Goal: Task Accomplishment & Management: Use online tool/utility

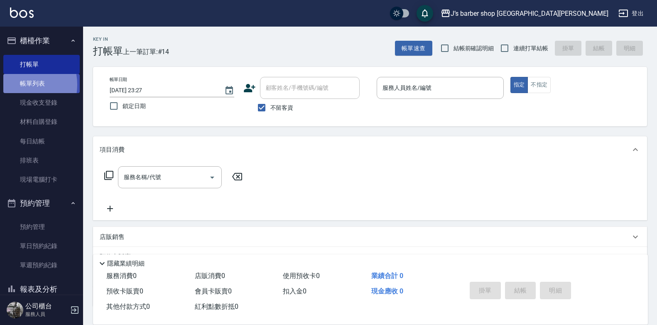
click at [17, 85] on link "帳單列表" at bounding box center [41, 83] width 76 height 19
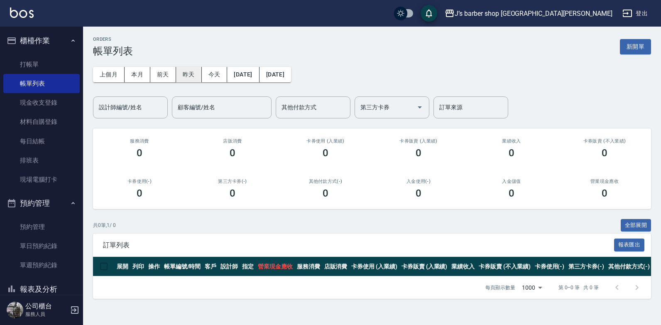
click at [187, 78] on button "昨天" at bounding box center [189, 74] width 26 height 15
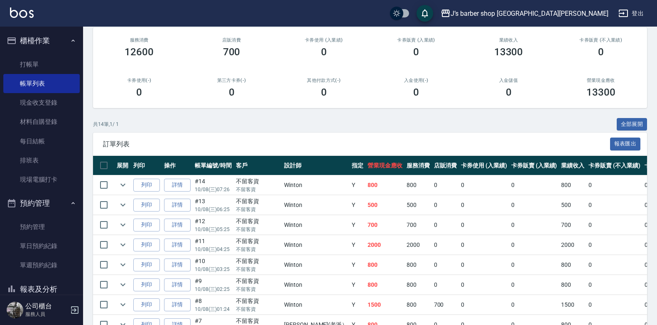
scroll to position [42, 0]
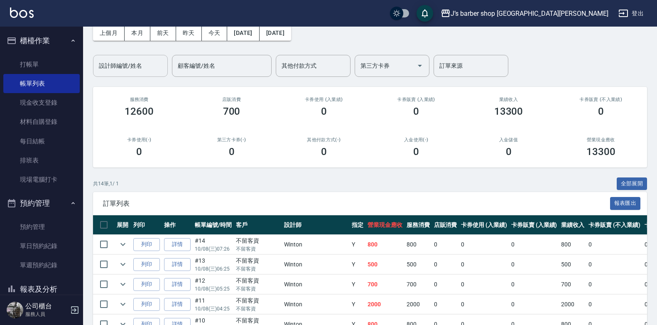
click at [136, 76] on div "設計師編號/姓名" at bounding box center [130, 66] width 75 height 22
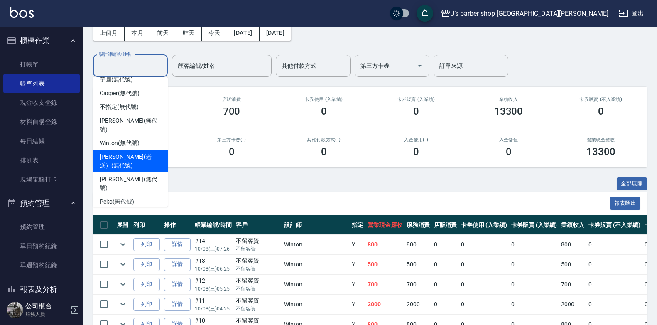
scroll to position [0, 0]
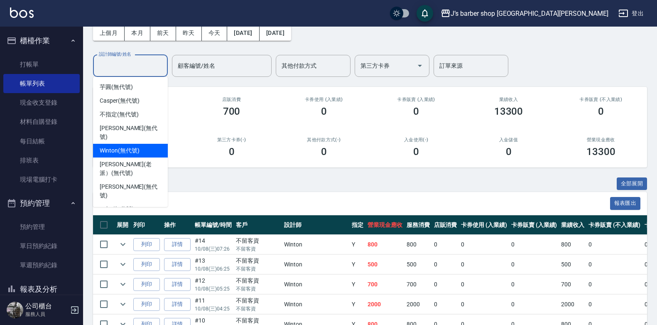
click at [123, 146] on span "Winton (無代號)" at bounding box center [119, 150] width 39 height 9
type input "Winton(無代號)"
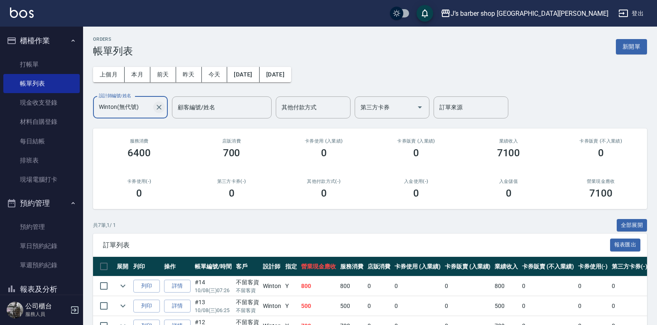
click at [158, 106] on icon "Clear" at bounding box center [159, 107] width 5 height 5
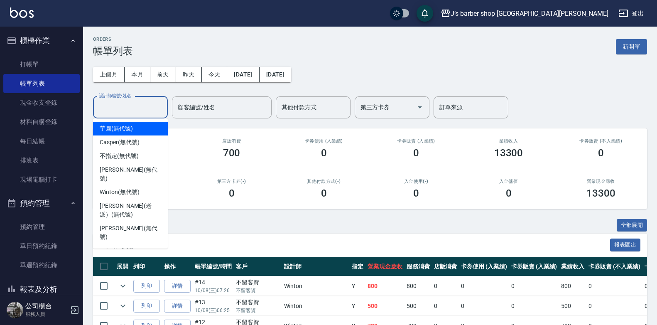
click at [126, 110] on input "設計師編號/姓名" at bounding box center [130, 107] width 67 height 15
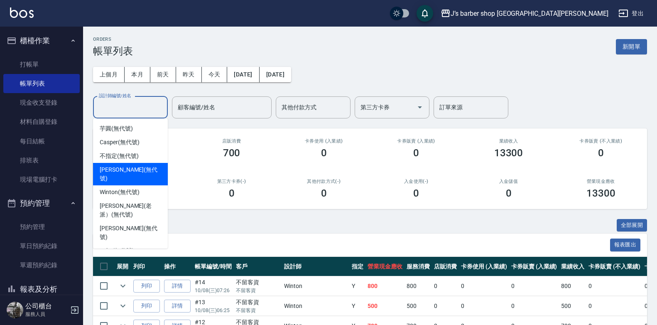
click at [125, 164] on div "[PERSON_NAME] (無代號)" at bounding box center [130, 174] width 75 height 22
type input "[PERSON_NAME](無代號)"
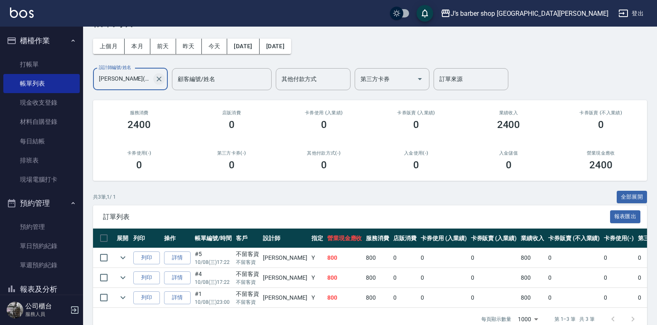
scroll to position [42, 0]
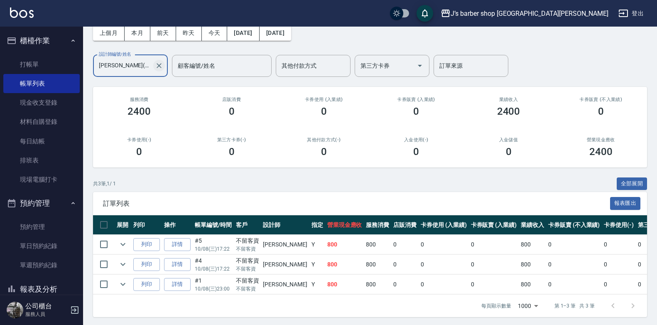
click at [159, 70] on icon "Clear" at bounding box center [159, 65] width 8 height 8
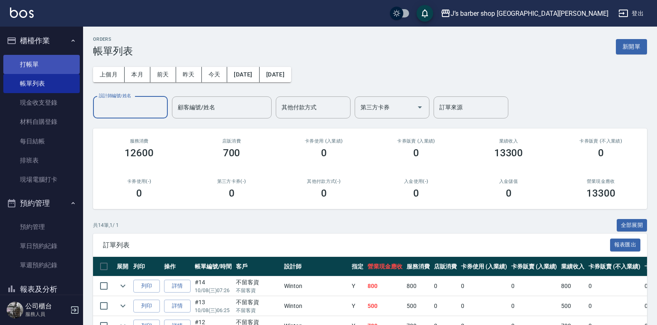
click at [43, 68] on link "打帳單" at bounding box center [41, 64] width 76 height 19
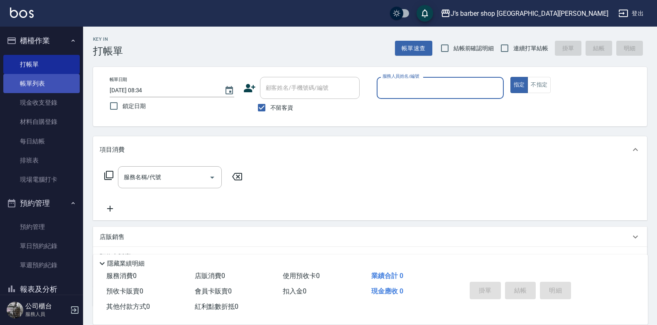
click at [54, 79] on link "帳單列表" at bounding box center [41, 83] width 76 height 19
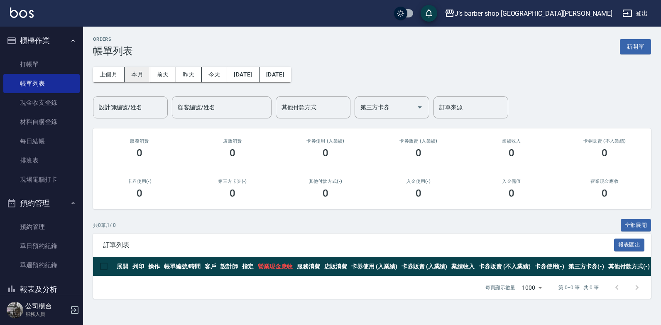
click at [141, 76] on button "本月" at bounding box center [138, 74] width 26 height 15
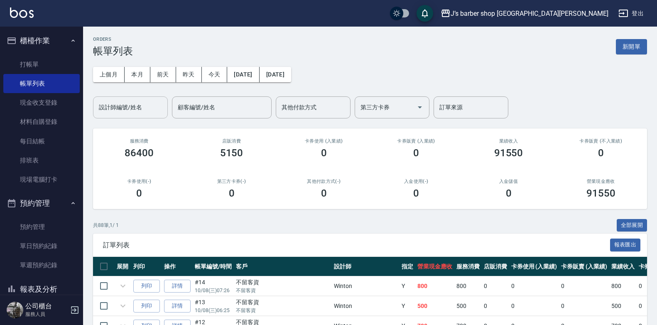
click at [141, 108] on div "設計師編號/姓名 設計師編號/姓名" at bounding box center [130, 107] width 75 height 22
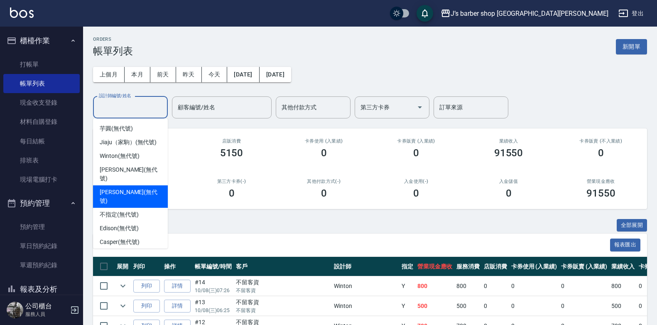
click at [133, 188] on span "[PERSON_NAME] (無代號)" at bounding box center [130, 196] width 61 height 17
type input "[PERSON_NAME](無代號)"
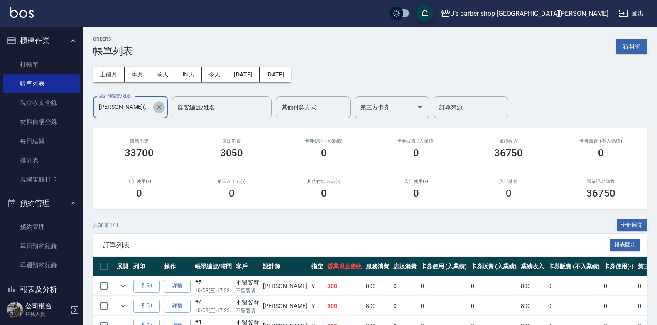
click at [161, 104] on icon "Clear" at bounding box center [159, 107] width 8 height 8
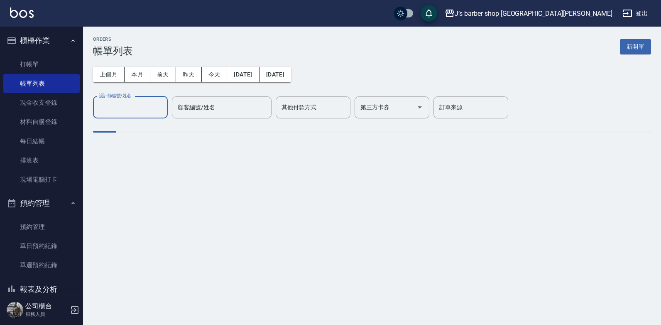
click at [137, 108] on input "設計師編號/姓名" at bounding box center [130, 107] width 67 height 15
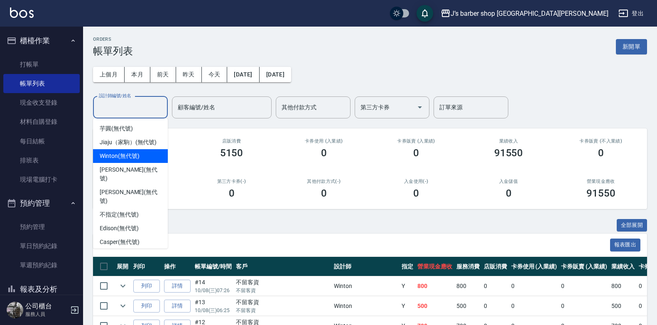
click at [122, 155] on span "Winton (無代號)" at bounding box center [119, 156] width 39 height 9
type input "Winton(無代號)"
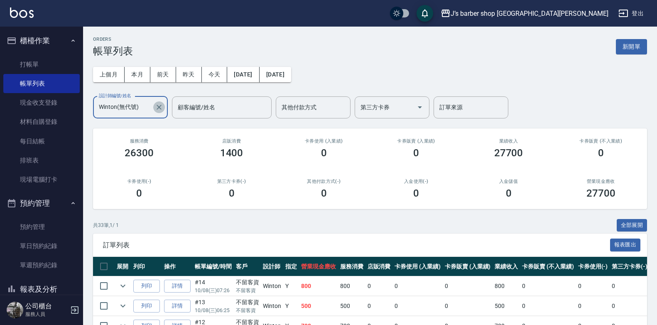
click at [159, 103] on icon "Clear" at bounding box center [159, 107] width 8 height 8
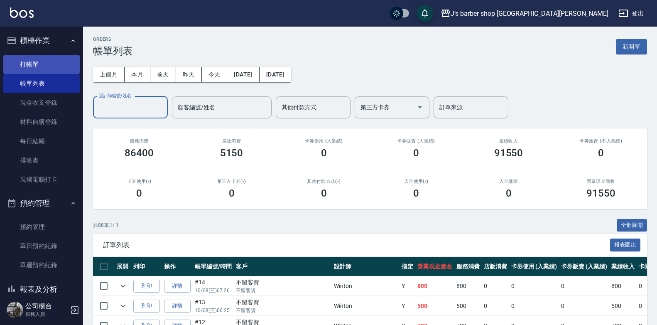
click at [36, 66] on link "打帳單" at bounding box center [41, 64] width 76 height 19
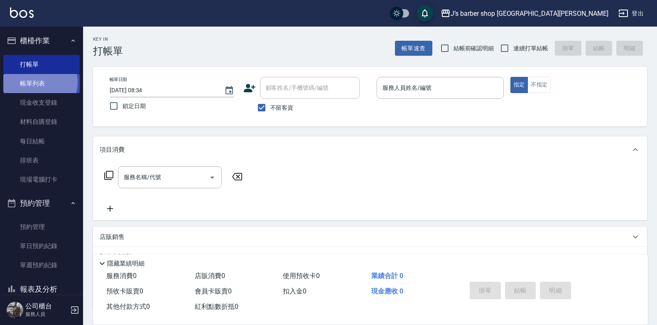
click at [39, 82] on link "帳單列表" at bounding box center [41, 83] width 76 height 19
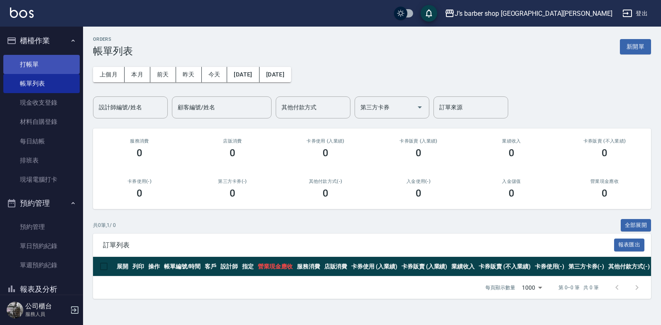
click at [49, 62] on link "打帳單" at bounding box center [41, 64] width 76 height 19
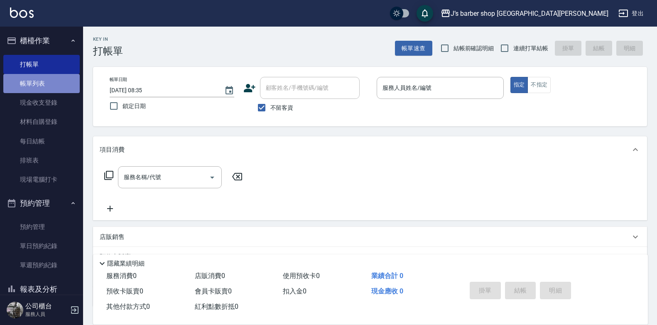
click at [46, 80] on link "帳單列表" at bounding box center [41, 83] width 76 height 19
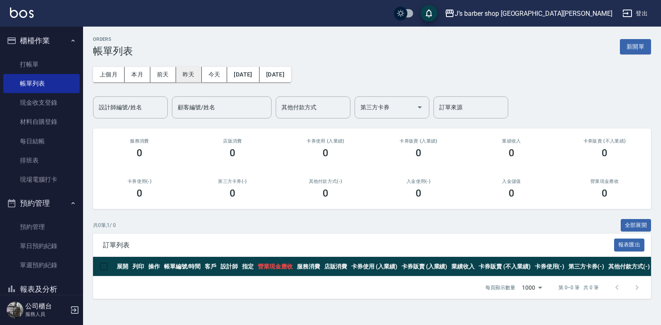
click at [193, 77] on button "昨天" at bounding box center [189, 74] width 26 height 15
